Goal: Check status: Check status

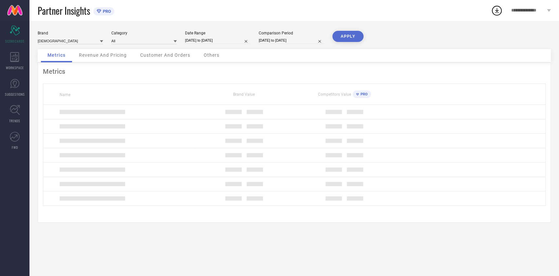
click at [240, 43] on input "[DATE] to [DATE]" at bounding box center [217, 40] width 65 height 7
select select "8"
select select "2025"
select select "9"
select select "2025"
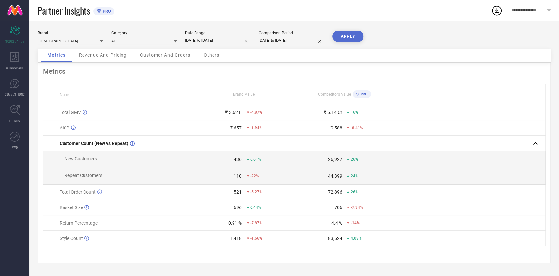
select select "8"
select select "2025"
select select "9"
select select "2025"
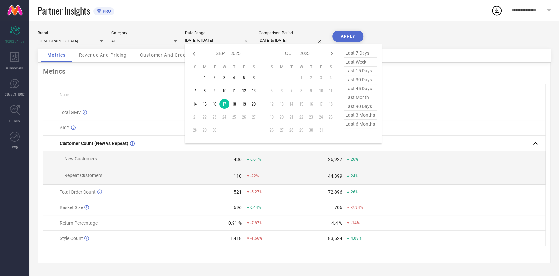
click at [218, 37] on input "[DATE] to [DATE]" at bounding box center [217, 40] width 65 height 7
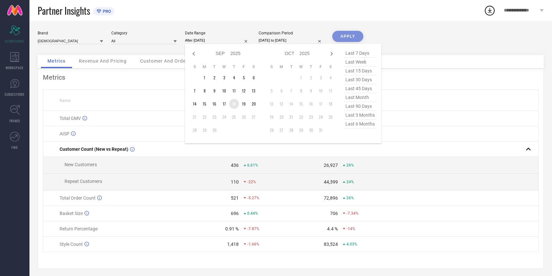
click at [235, 104] on td "18" at bounding box center [234, 104] width 10 height 10
type input "18-09-2025 to 18-09-2025"
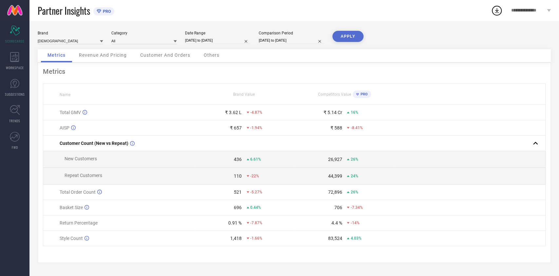
click at [359, 36] on button "APPLY" at bounding box center [347, 36] width 31 height 11
select select "8"
select select "2025"
select select "9"
select select "2025"
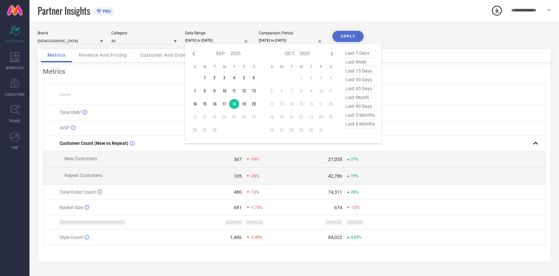
click at [208, 38] on input "18-09-2025 to 18-09-2025" at bounding box center [217, 40] width 65 height 7
click at [243, 104] on td "19" at bounding box center [244, 104] width 10 height 10
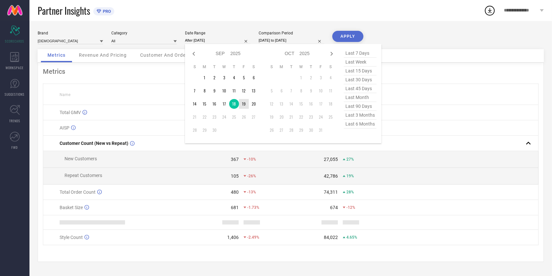
type input "19-09-2025 to 19-09-2025"
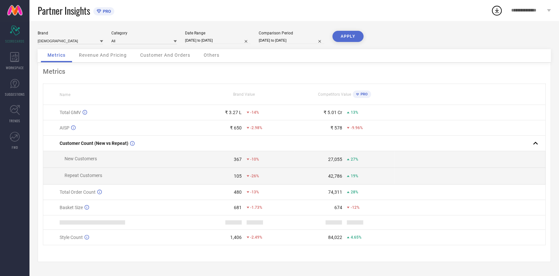
click at [342, 42] on div "APPLY" at bounding box center [347, 40] width 31 height 18
click at [346, 38] on button "APPLY" at bounding box center [347, 36] width 31 height 11
click at [225, 47] on div "Brand ASIAN Category All Date Range 19-09-2025 to 19-09-2025 Comparison Period …" at bounding box center [294, 40] width 513 height 18
click at [228, 45] on div "Brand ASIAN Category All Date Range 19-09-2025 to 19-09-2025 Comparison Period …" at bounding box center [294, 40] width 513 height 18
click at [233, 39] on input "19-09-2025 to 19-09-2025" at bounding box center [217, 40] width 65 height 7
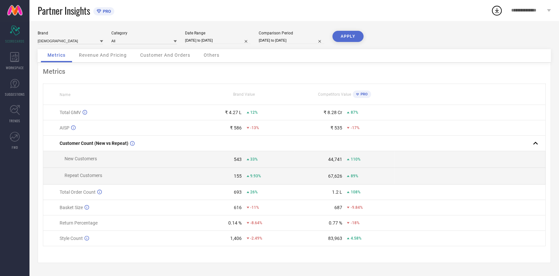
select select "8"
select select "2025"
select select "9"
select select "2025"
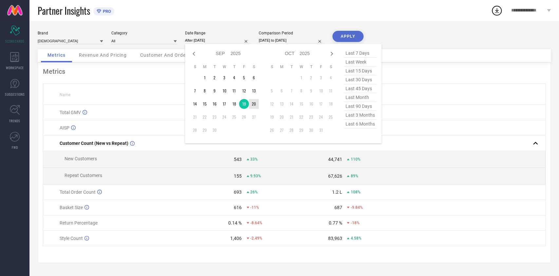
click at [253, 103] on td "20" at bounding box center [254, 104] width 10 height 10
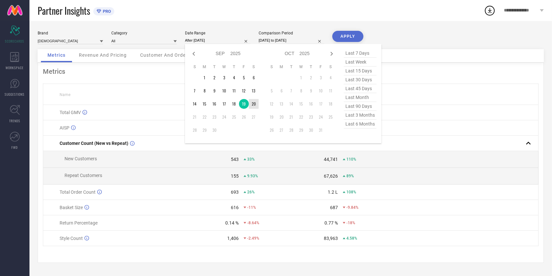
type input "20-09-2025 to 20-09-2025"
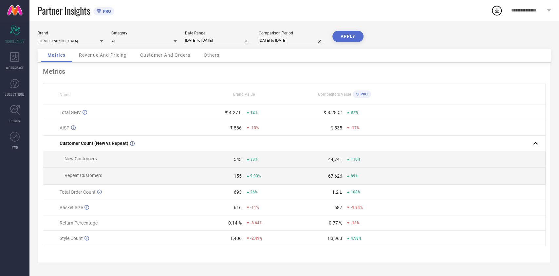
click at [343, 34] on button "APPLY" at bounding box center [347, 36] width 31 height 11
